Goal: Transaction & Acquisition: Purchase product/service

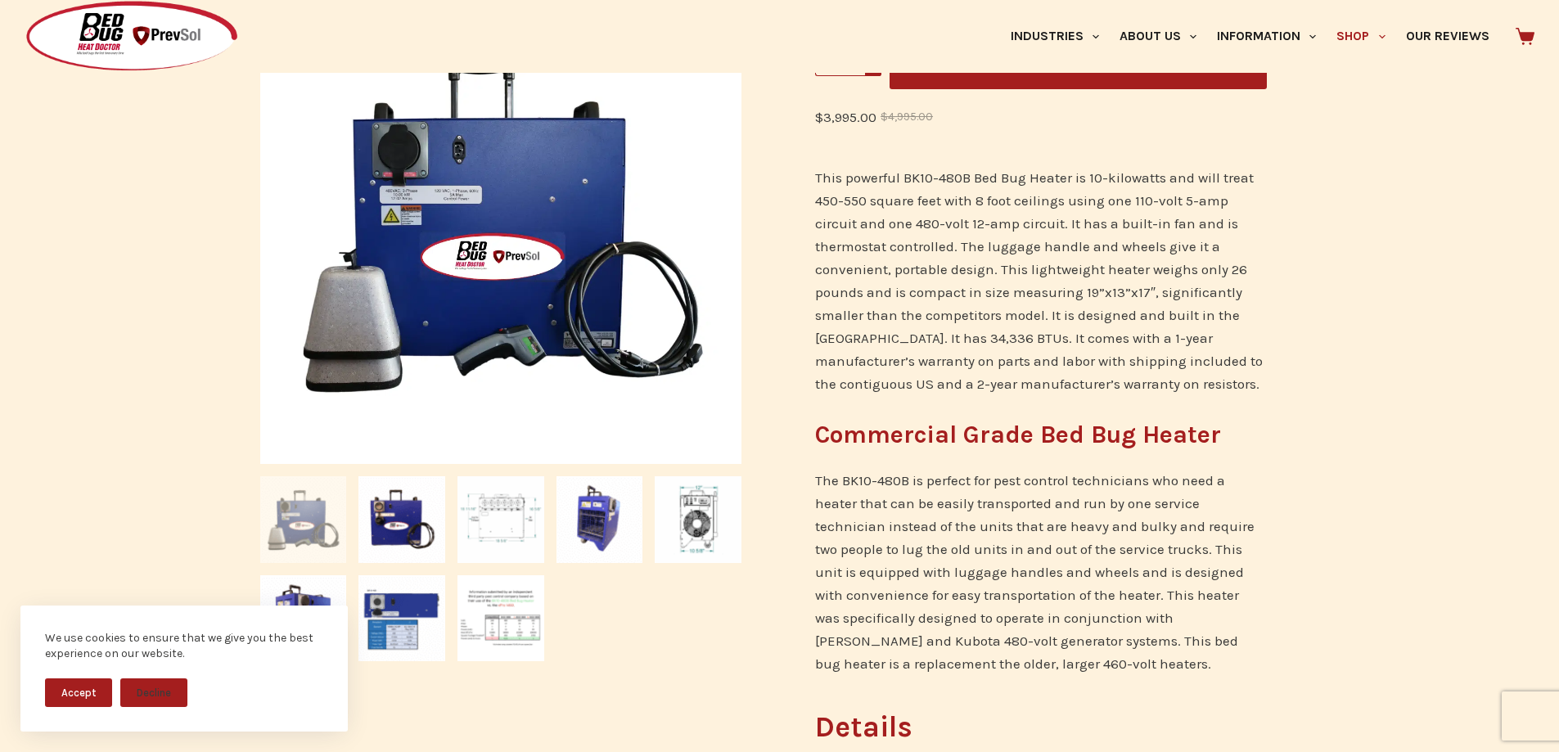
scroll to position [409, 0]
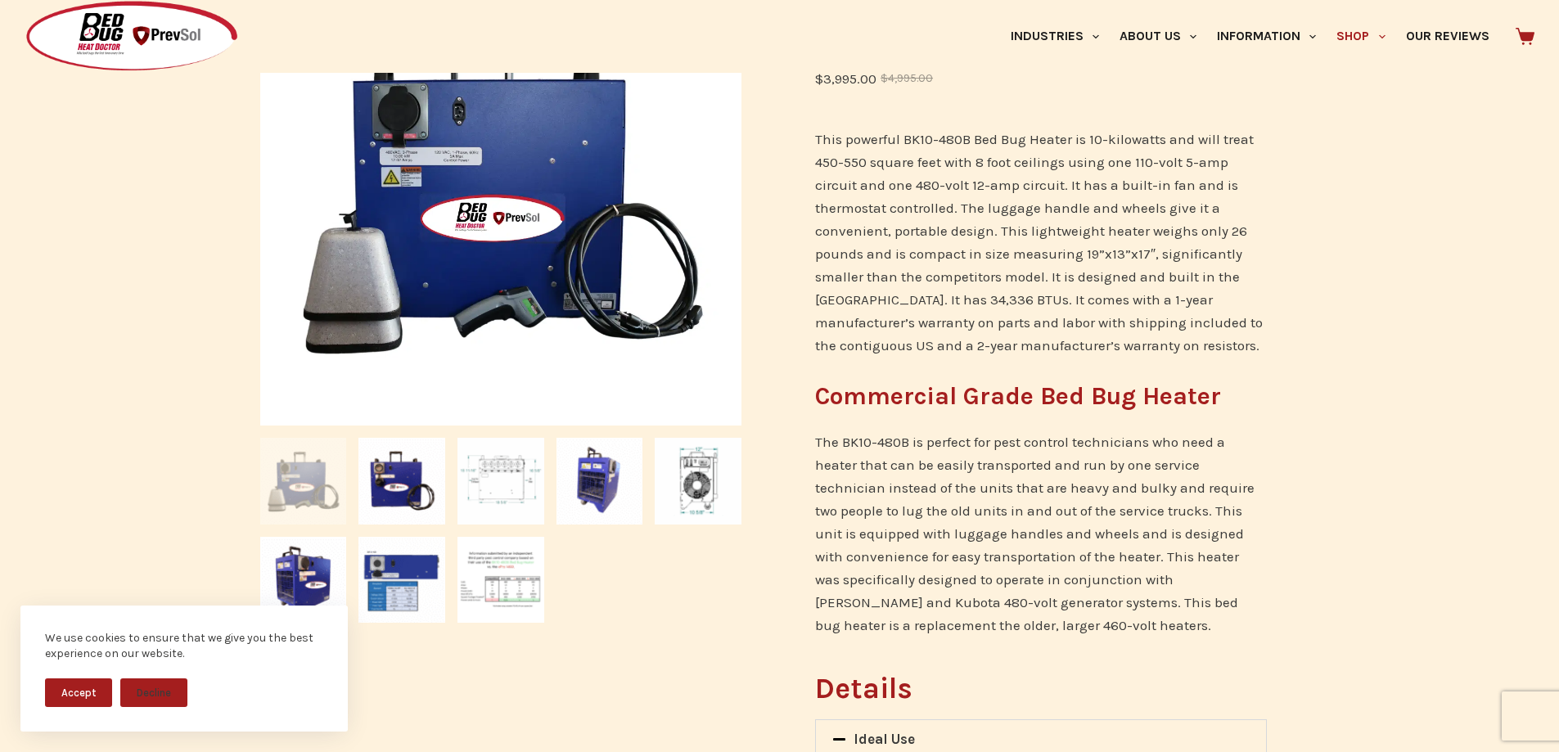
click at [301, 481] on img at bounding box center [303, 481] width 87 height 87
click at [396, 483] on img at bounding box center [401, 481] width 87 height 87
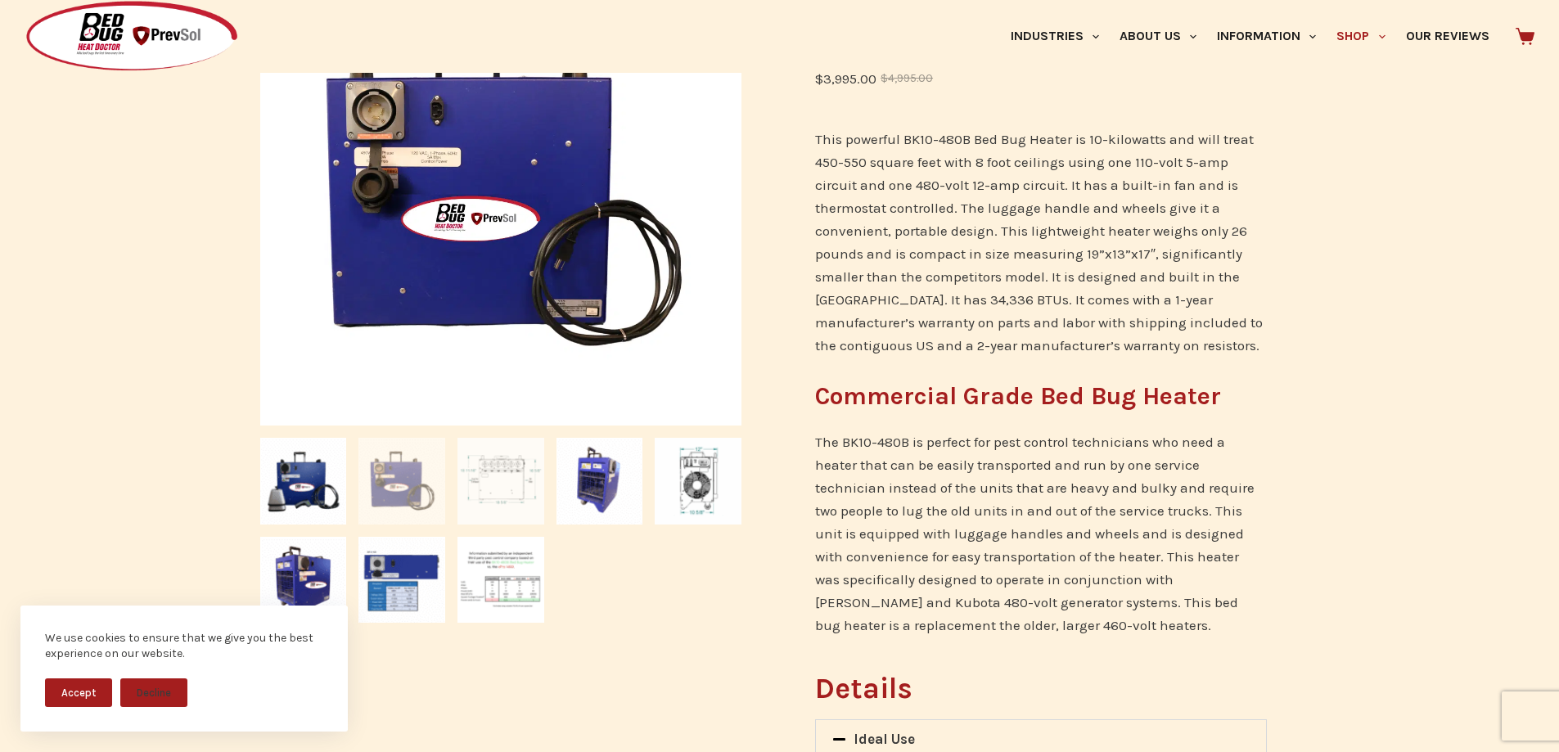
click at [508, 498] on img at bounding box center [500, 481] width 87 height 87
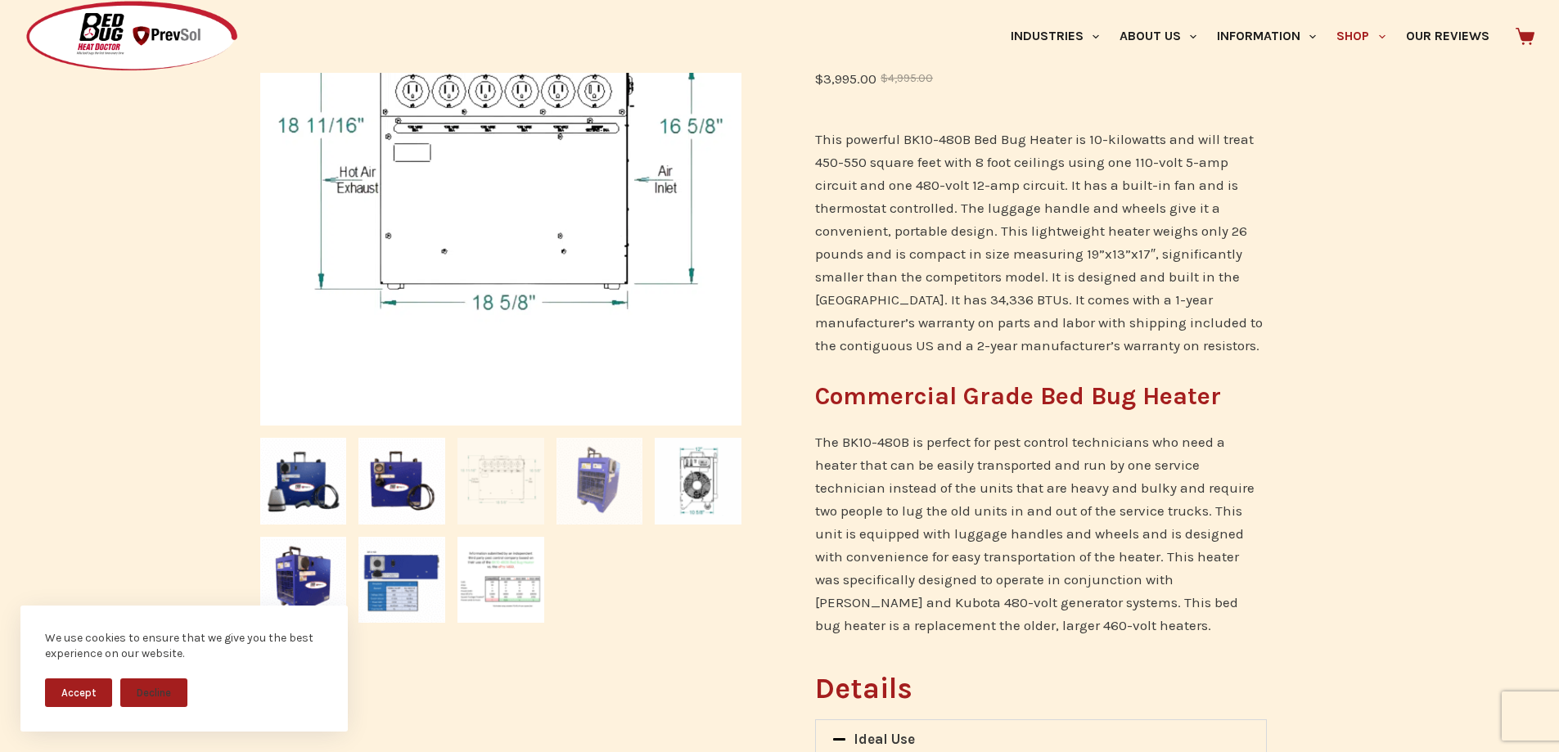
click at [585, 493] on img at bounding box center [599, 481] width 87 height 87
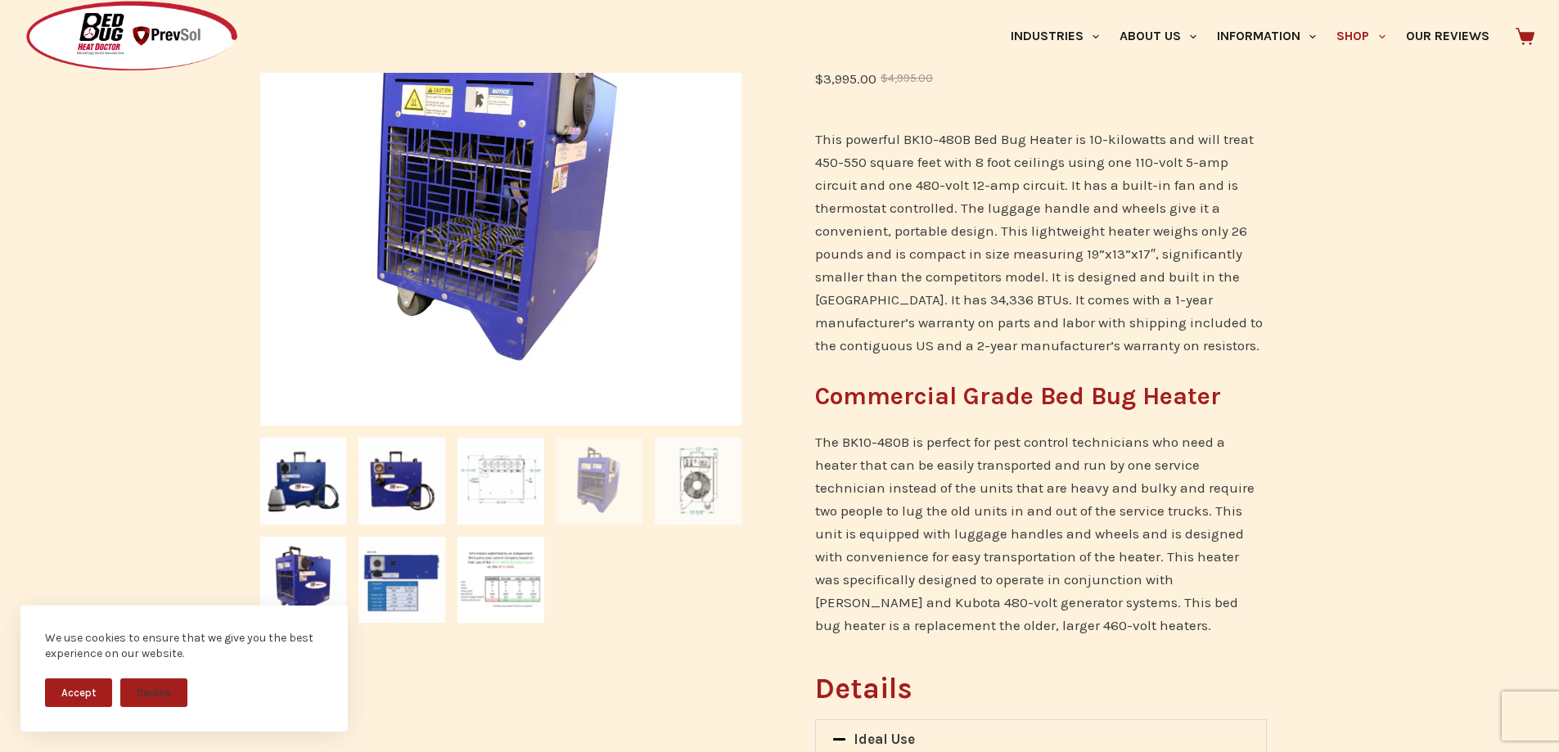
click at [710, 478] on img at bounding box center [698, 481] width 87 height 87
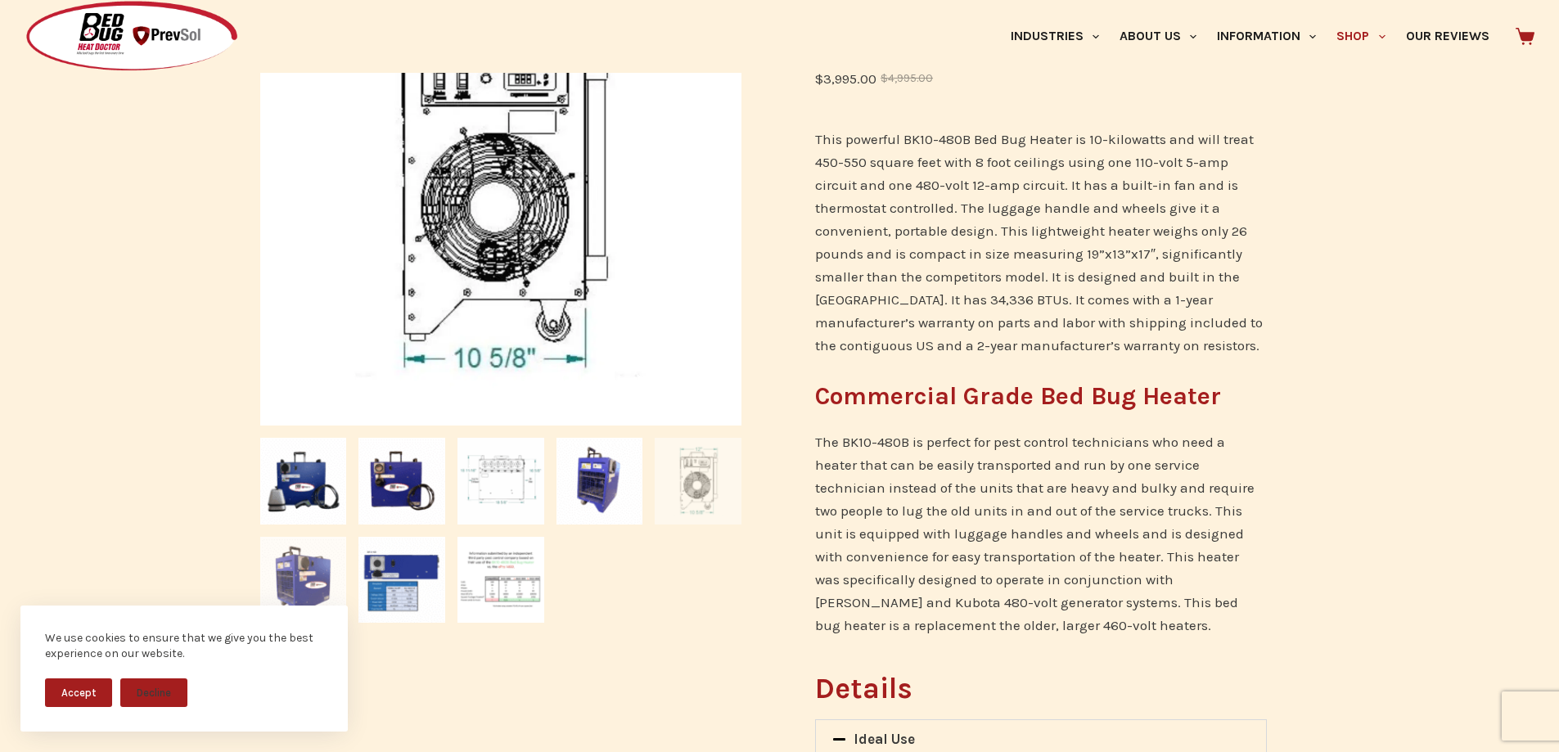
click at [306, 587] on img at bounding box center [303, 580] width 87 height 87
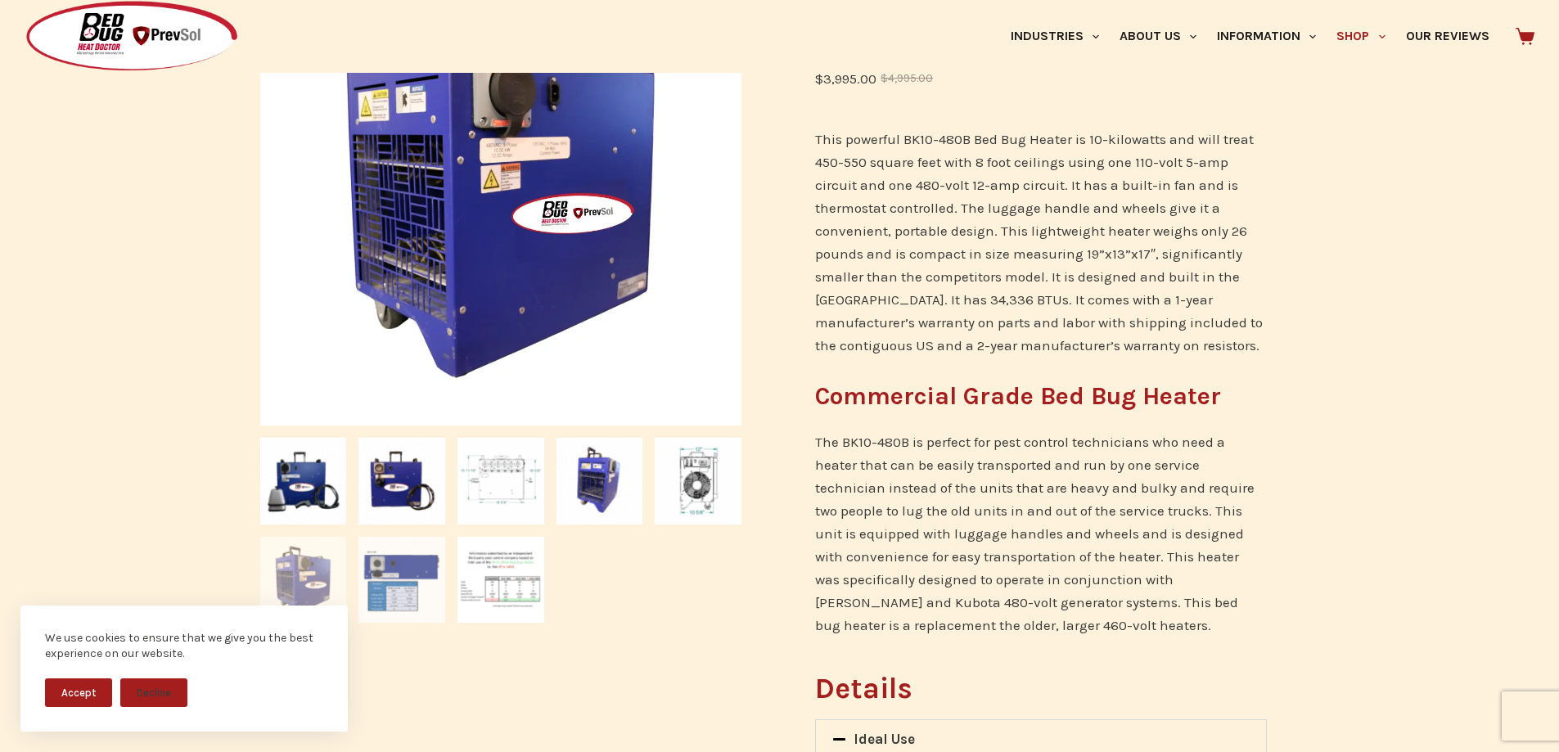
click at [430, 576] on img at bounding box center [401, 580] width 87 height 87
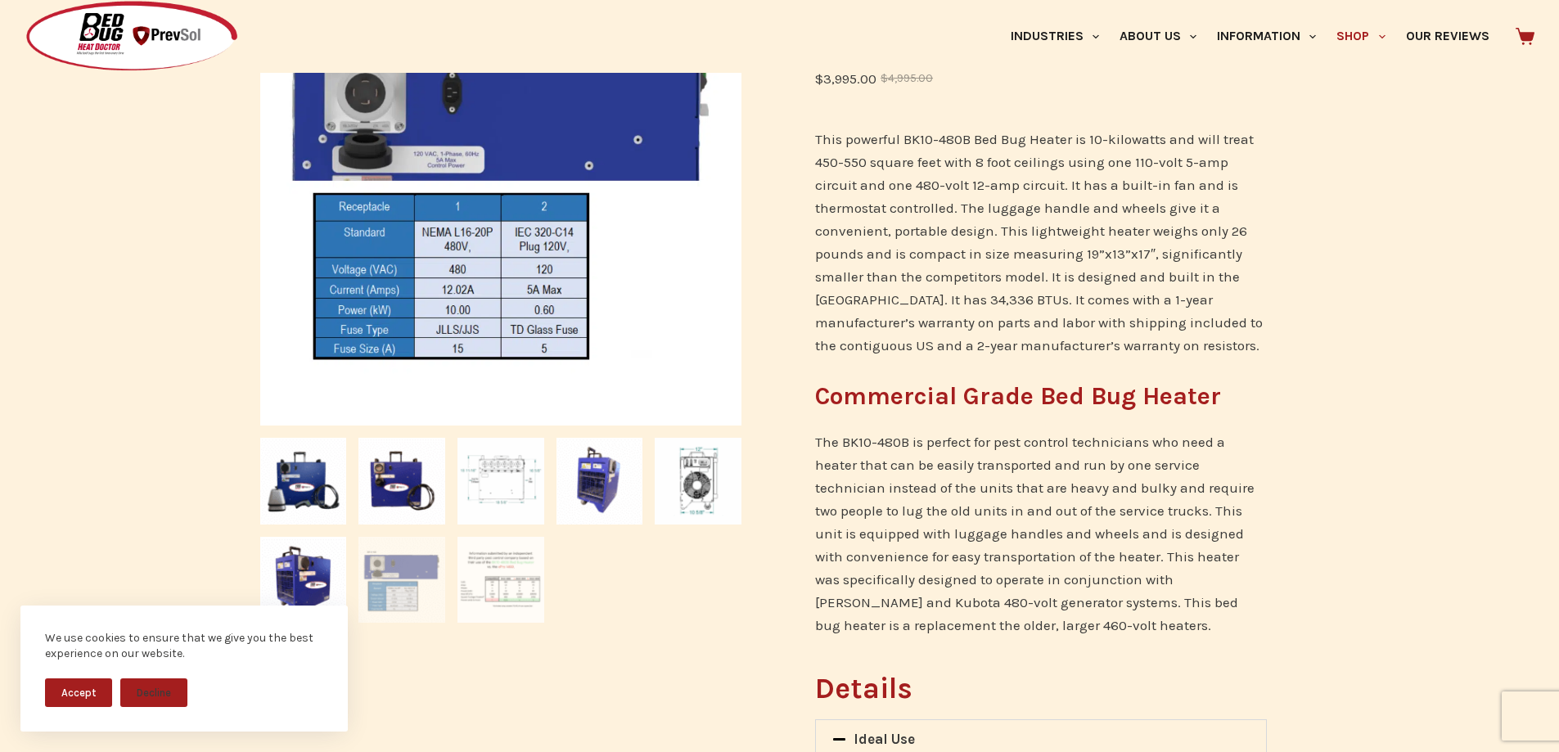
click at [512, 572] on img at bounding box center [500, 580] width 87 height 87
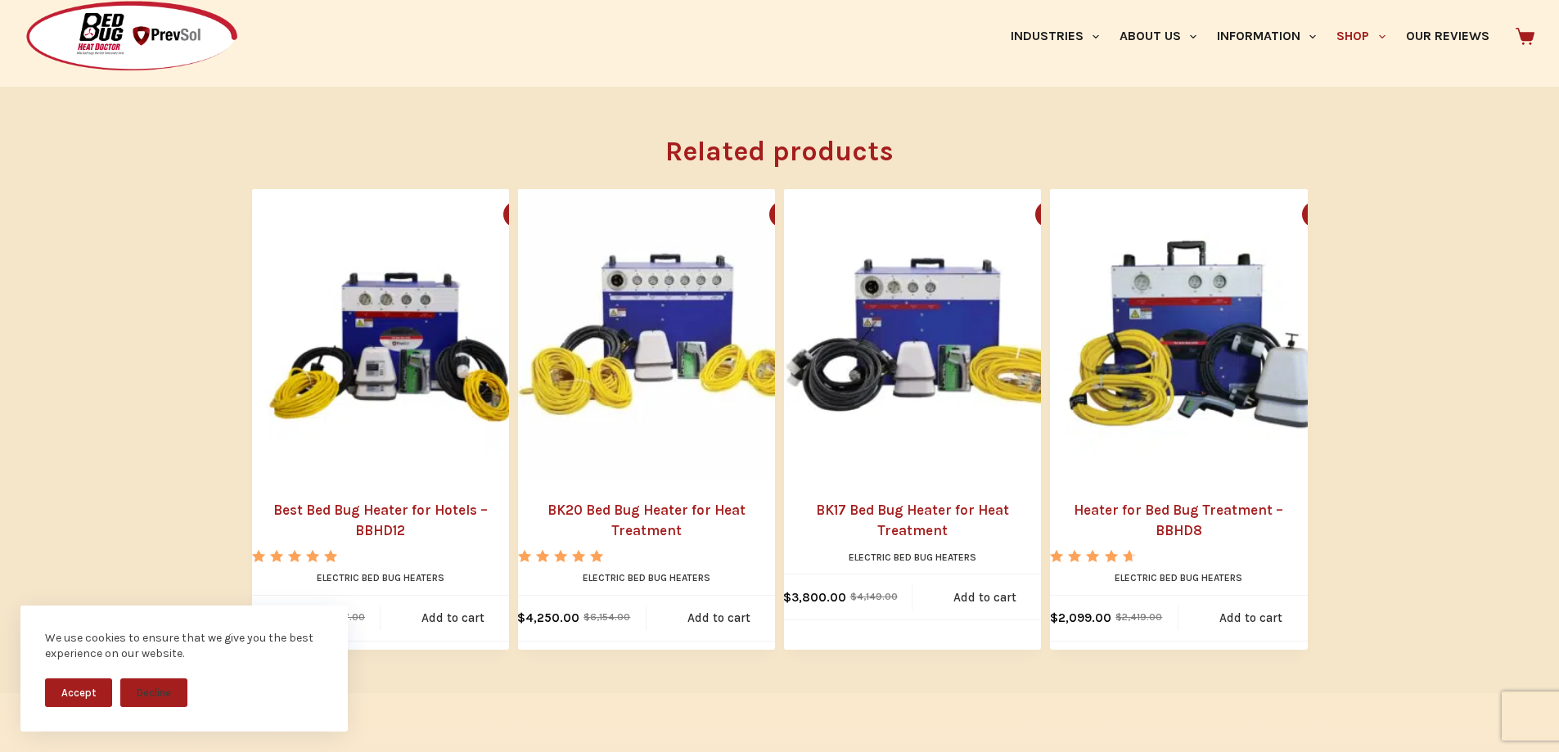
scroll to position [1473, 0]
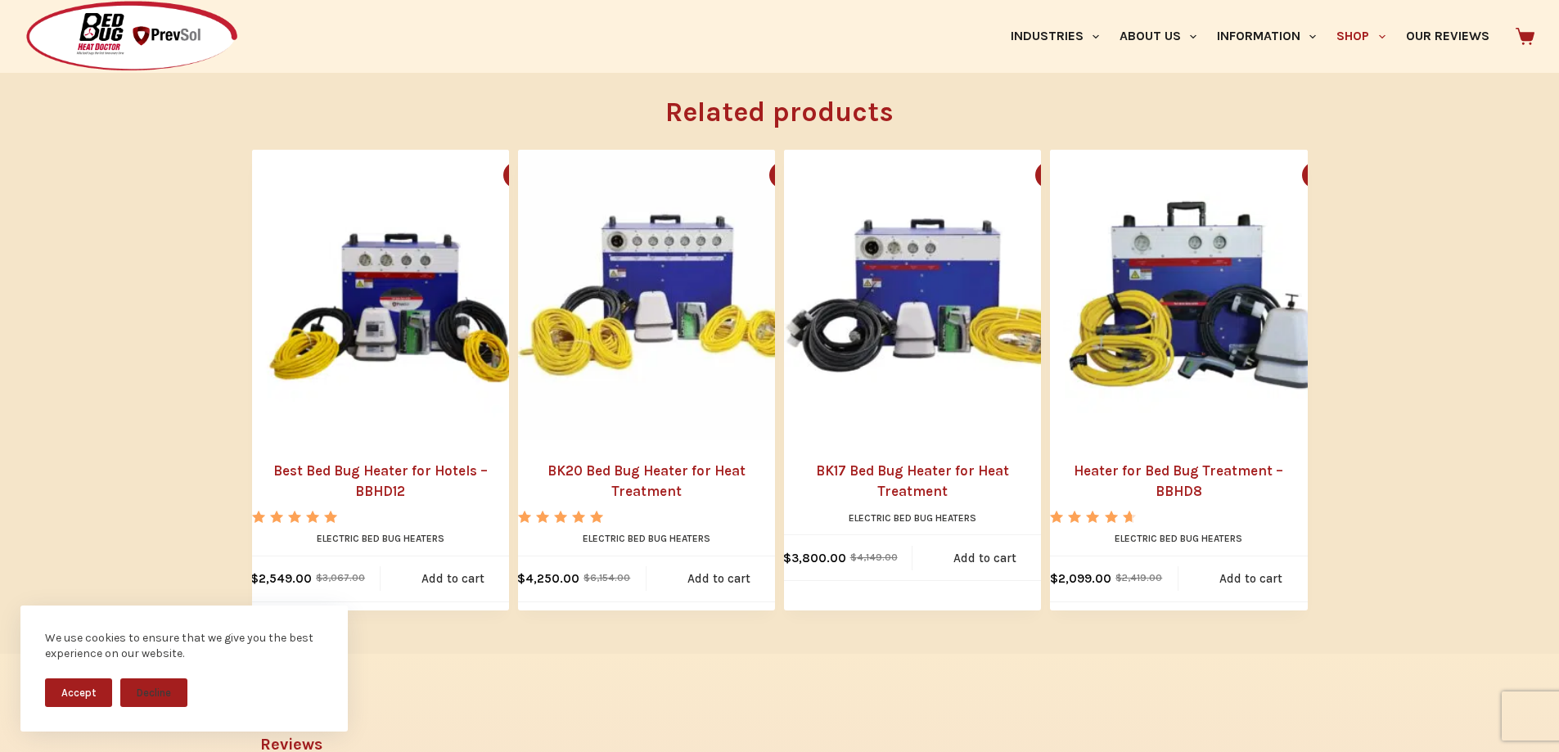
click at [648, 477] on link "BK20 Bed Bug Heater for Heat Treatment" at bounding box center [646, 482] width 257 height 42
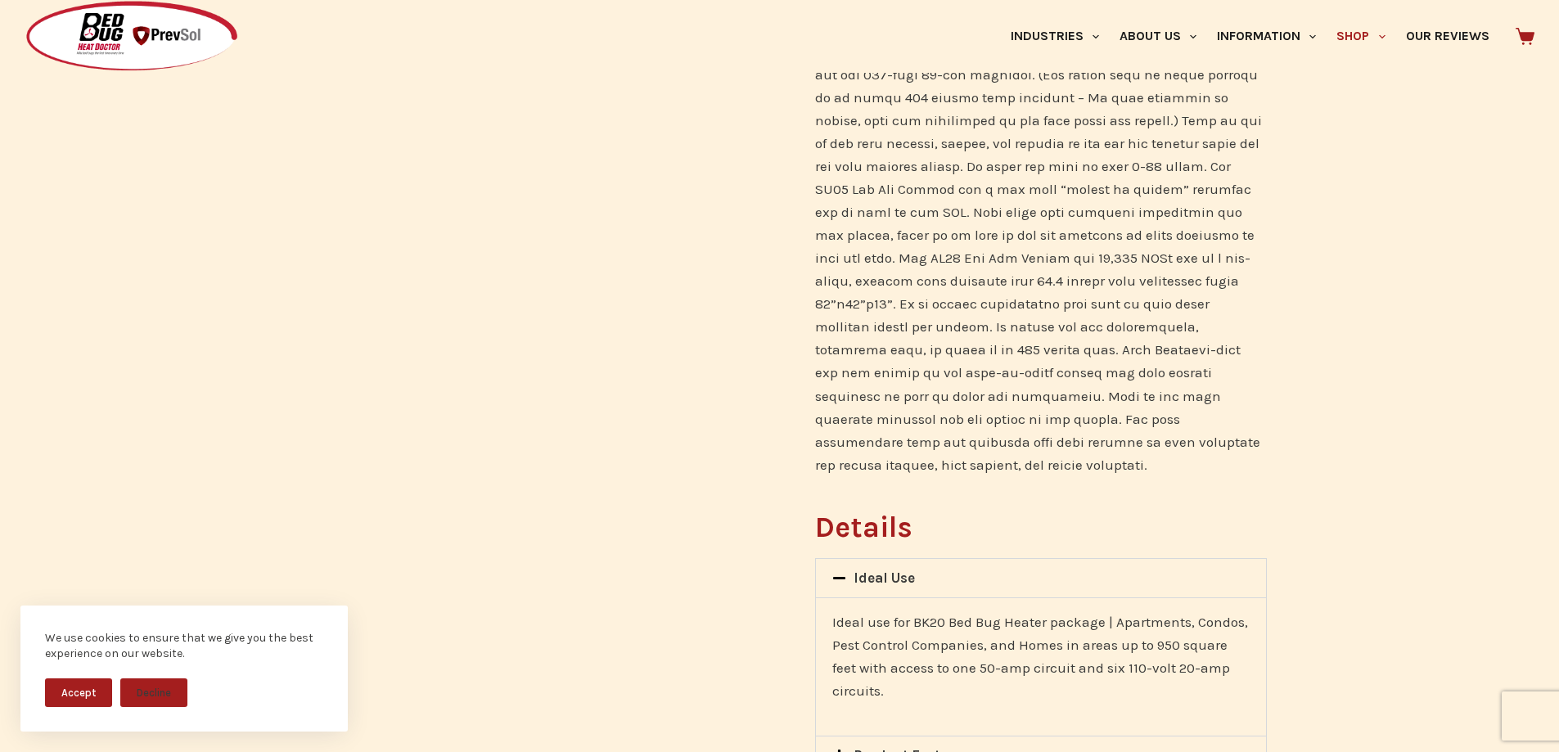
scroll to position [655, 0]
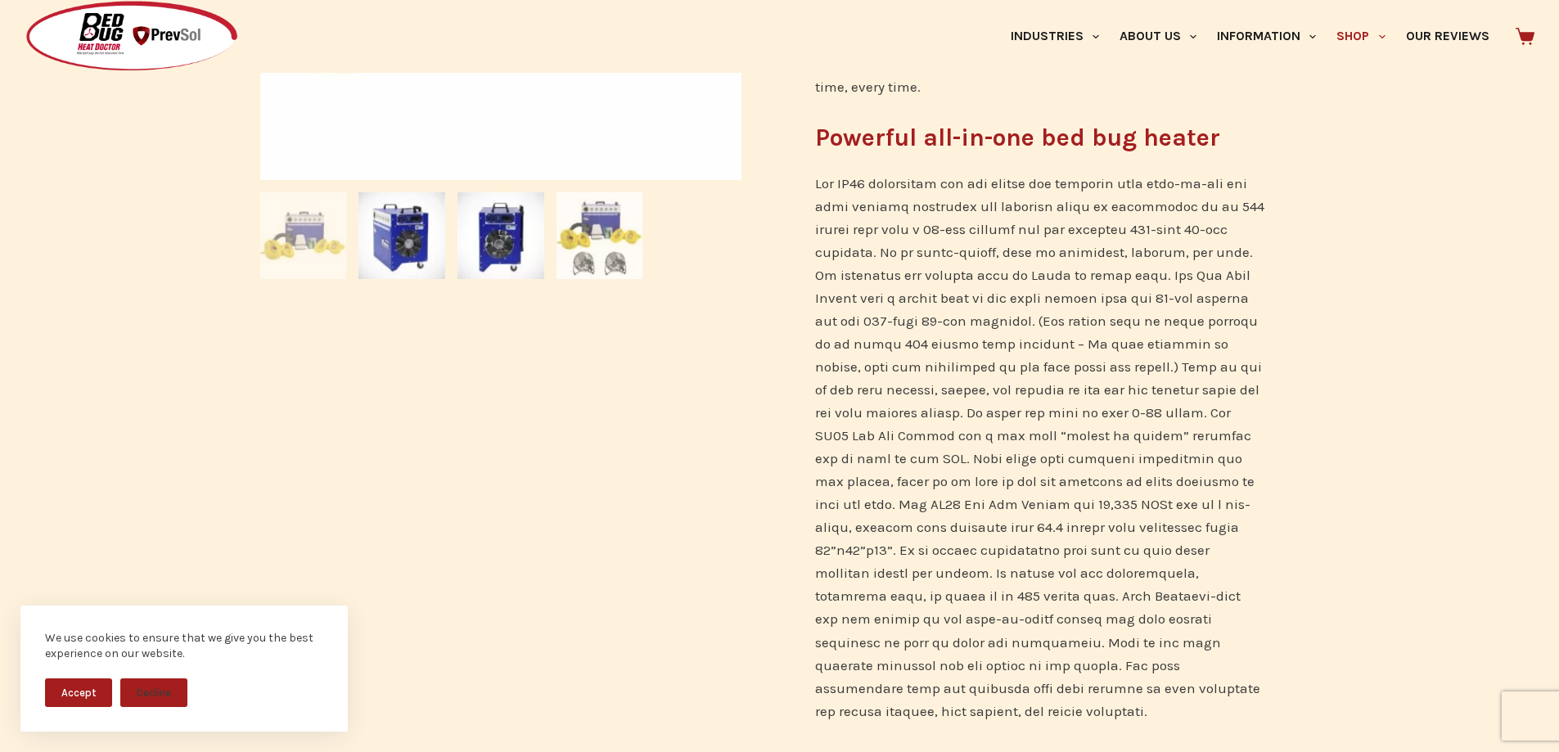
click at [592, 255] on img at bounding box center [599, 235] width 87 height 87
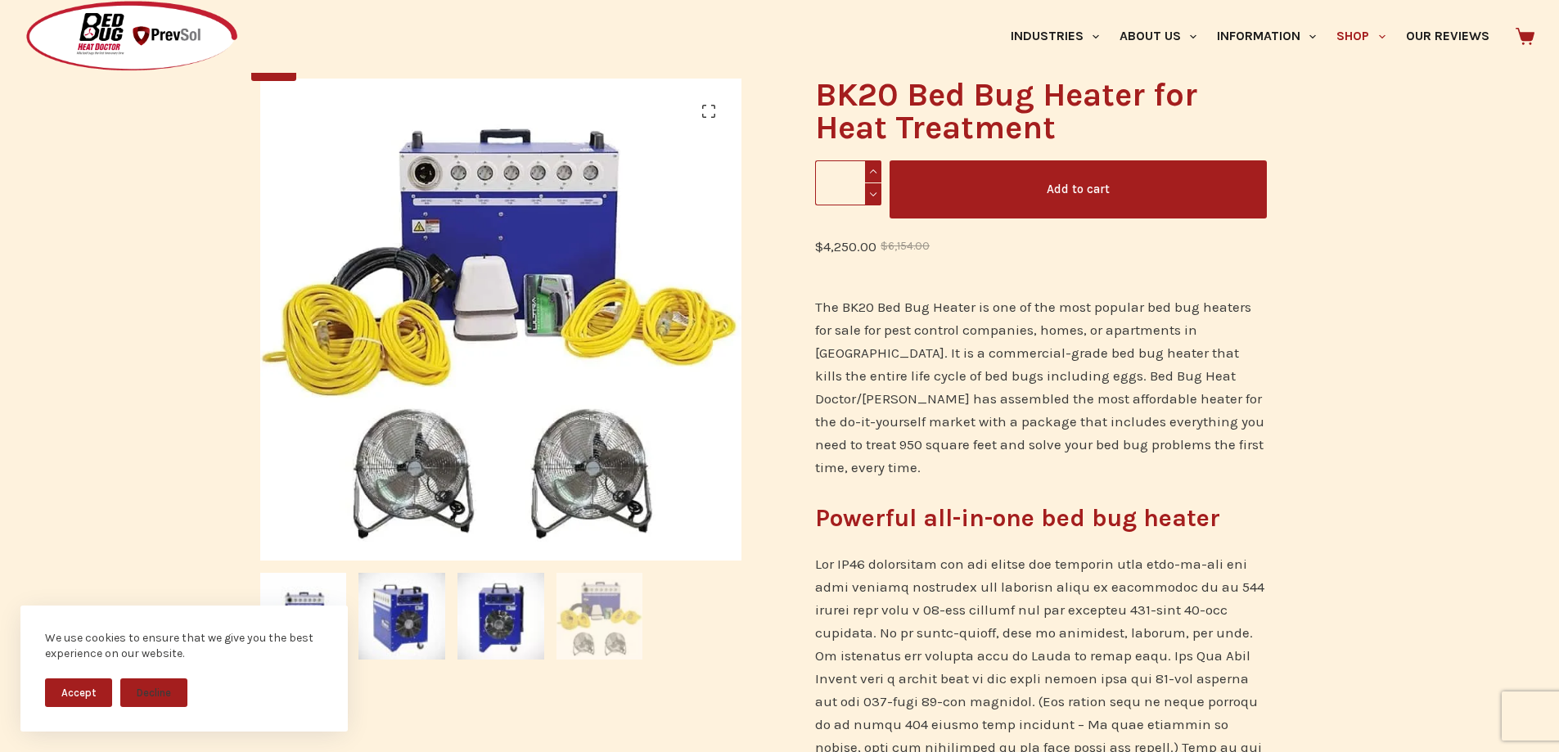
scroll to position [245, 0]
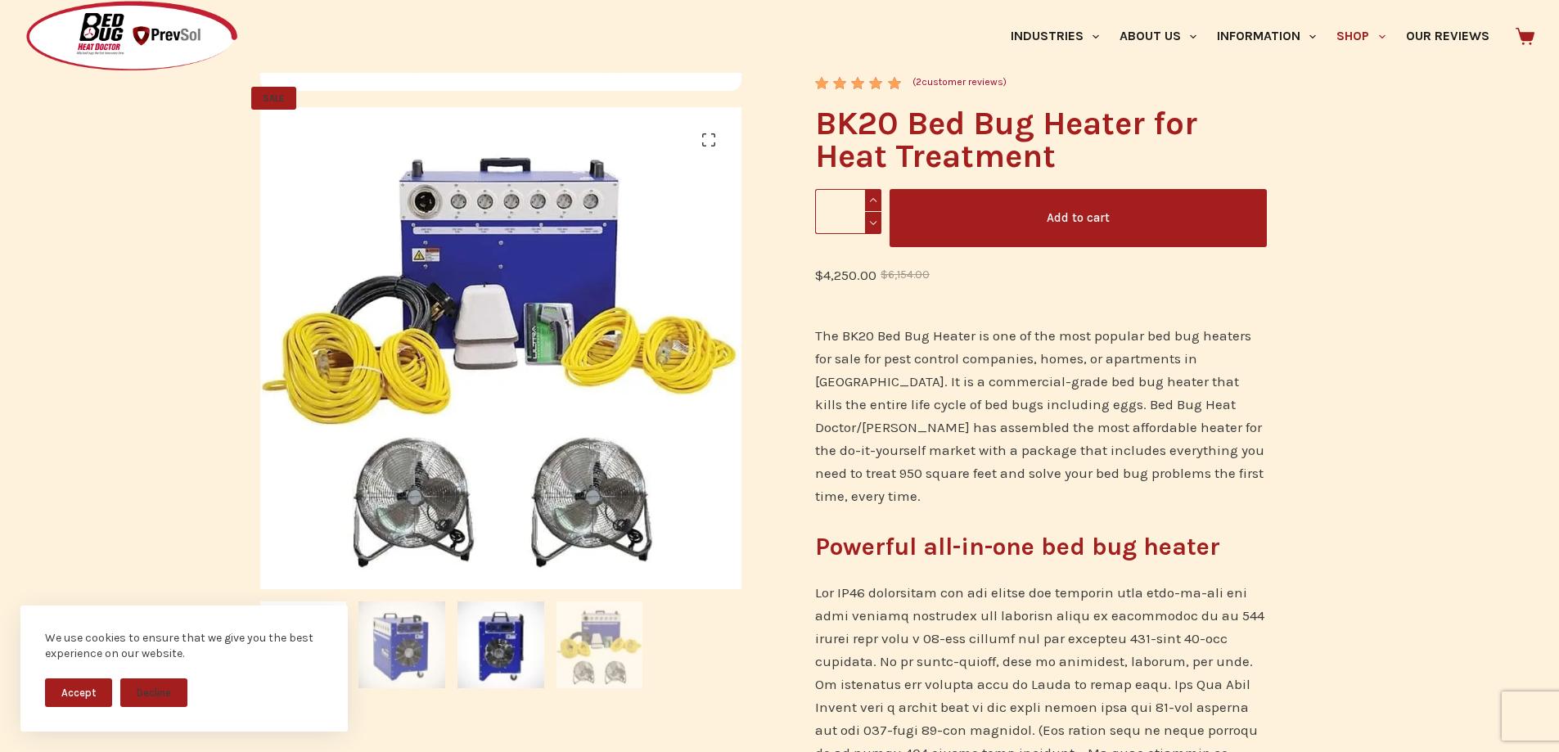
click at [420, 646] on img at bounding box center [401, 644] width 87 height 87
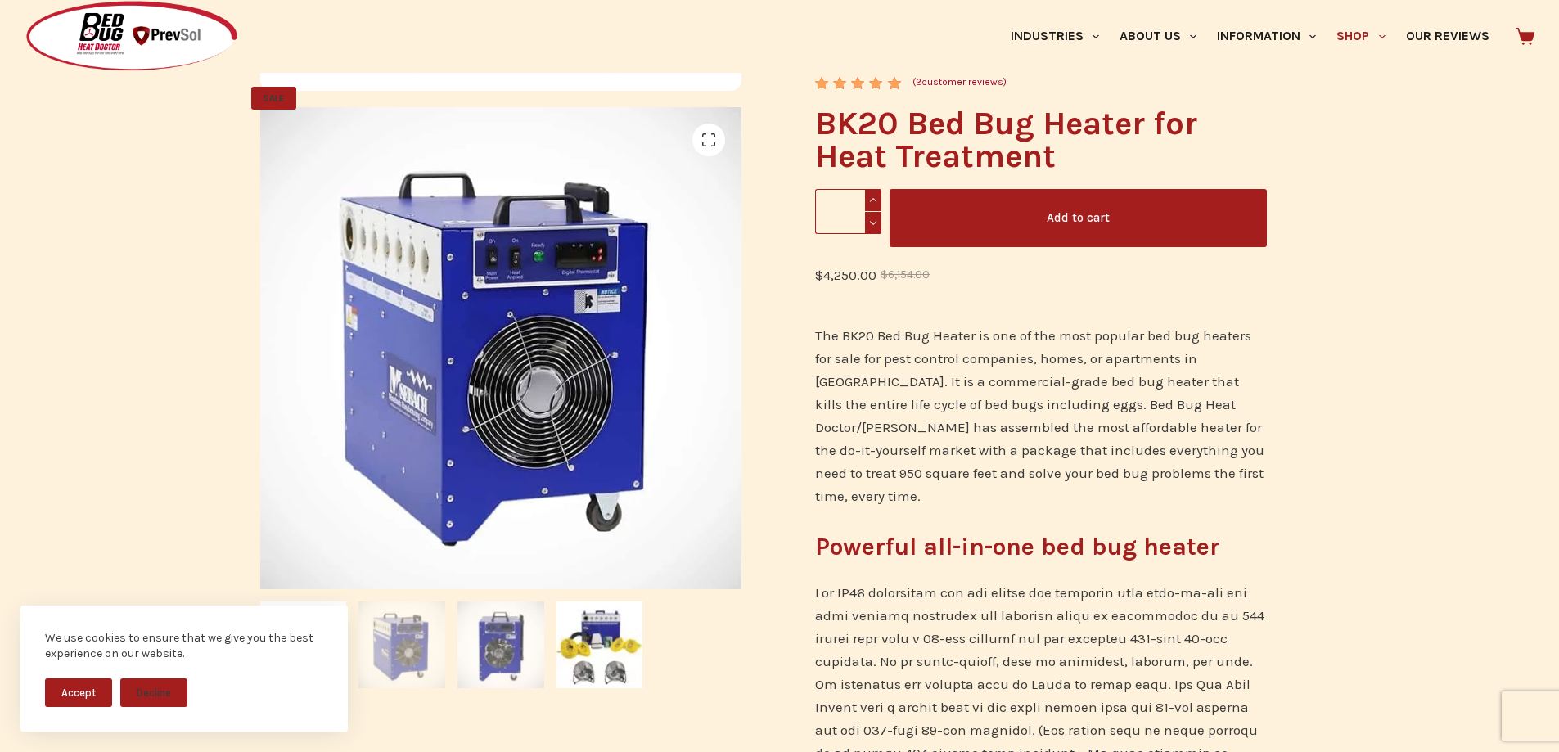
click at [506, 656] on img at bounding box center [500, 644] width 87 height 87
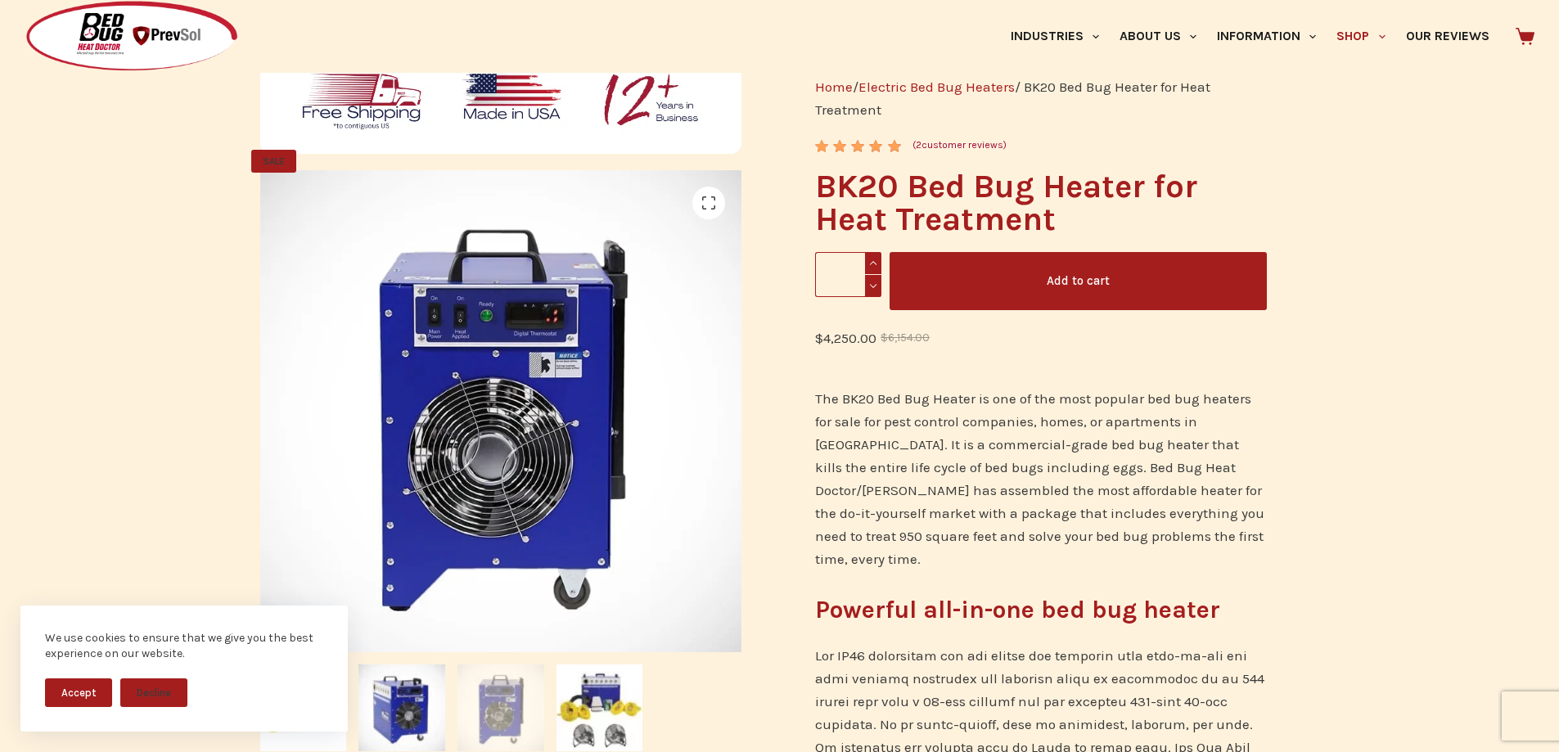
scroll to position [82, 0]
